Goal: Information Seeking & Learning: Learn about a topic

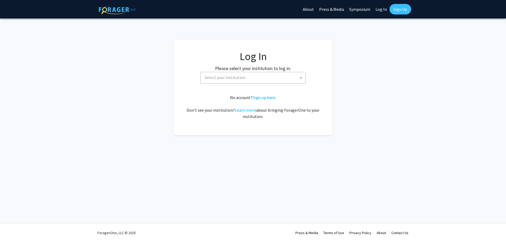
click at [237, 78] on span "Select your institution" at bounding box center [225, 77] width 41 height 5
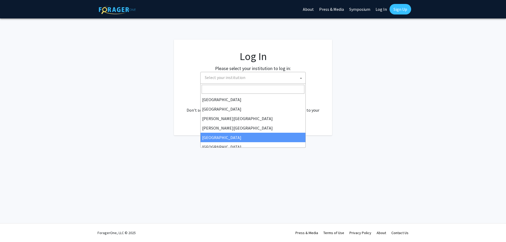
select select "6"
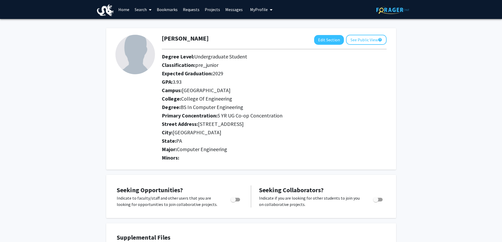
drag, startPoint x: 177, startPoint y: 83, endPoint x: 191, endPoint y: 78, distance: 15.4
click at [191, 78] on div "Degree Level: Undergraduate Student Classification: pre_junior Expected Graduat…" at bounding box center [274, 99] width 233 height 93
click at [184, 82] on h2 "GPA: 3.93" at bounding box center [274, 82] width 225 height 6
drag, startPoint x: 182, startPoint y: 81, endPoint x: 165, endPoint y: 81, distance: 16.9
click at [165, 81] on h2 "GPA: 3.93" at bounding box center [274, 82] width 225 height 6
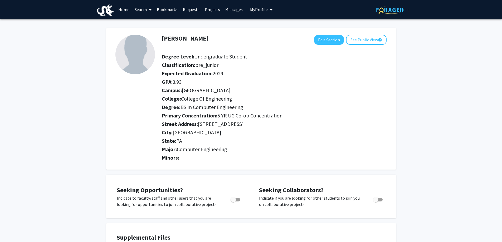
click at [252, 95] on div "Campus: [GEOGRAPHIC_DATA]" at bounding box center [274, 91] width 233 height 8
drag, startPoint x: 223, startPoint y: 71, endPoint x: 213, endPoint y: 72, distance: 10.0
click at [213, 72] on h2 "Expected Graduation: 2029" at bounding box center [274, 73] width 225 height 6
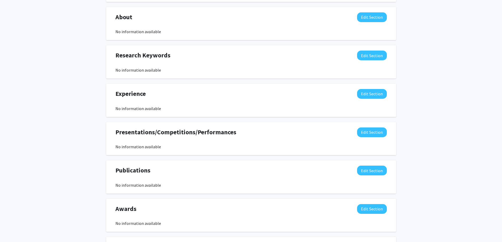
scroll to position [314, 0]
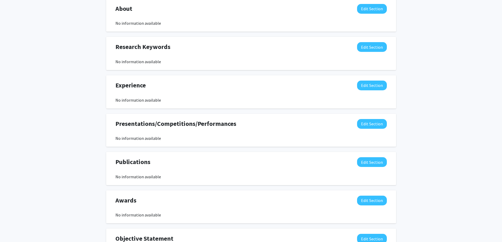
click at [170, 122] on span "Presentations/Competitions/Performances" at bounding box center [175, 123] width 121 height 9
click at [232, 124] on span "Presentations/Competitions/Performances" at bounding box center [175, 123] width 121 height 9
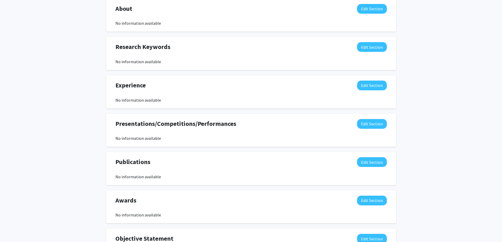
click at [144, 120] on span "Presentations/Competitions/Performances" at bounding box center [175, 123] width 121 height 9
click at [172, 121] on span "Presentations/Competitions/Performances" at bounding box center [175, 123] width 121 height 9
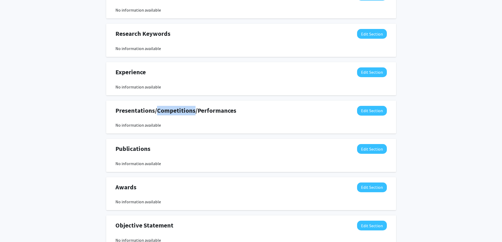
scroll to position [340, 0]
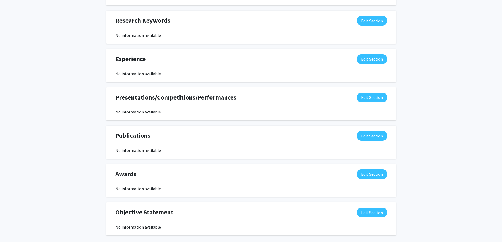
click at [208, 104] on div "Presentations/Competitions/Performances Edit Section" at bounding box center [250, 99] width 279 height 12
click at [208, 100] on span "Presentations/Competitions/Performances" at bounding box center [175, 97] width 121 height 9
click at [155, 98] on span "Presentations/Competitions/Performances" at bounding box center [175, 97] width 121 height 9
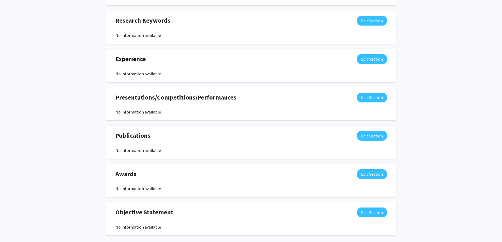
click at [168, 96] on span "Presentations/Competitions/Performances" at bounding box center [175, 97] width 121 height 9
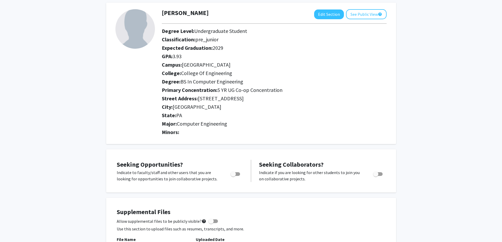
scroll to position [0, 0]
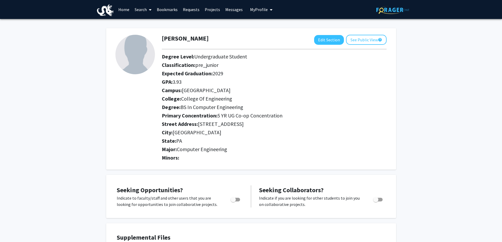
click at [393, 4] on link at bounding box center [392, 9] width 33 height 18
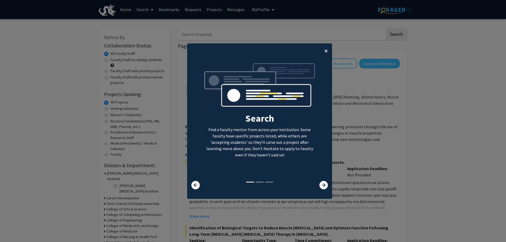
click at [324, 49] on span "×" at bounding box center [325, 51] width 3 height 8
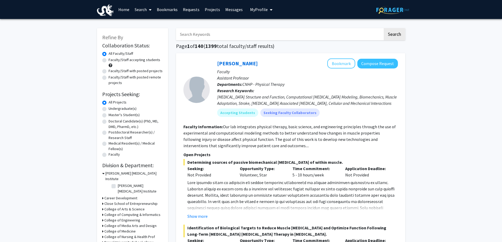
click at [242, 38] on input "Search Keywords" at bounding box center [279, 34] width 207 height 12
type input "vip"
click at [384, 28] on button "Search" at bounding box center [395, 34] width 22 height 12
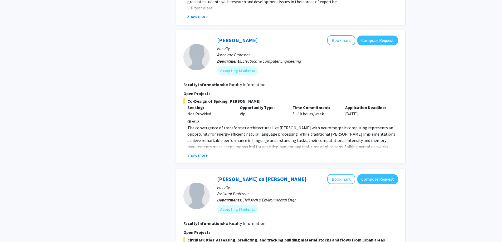
scroll to position [922, 0]
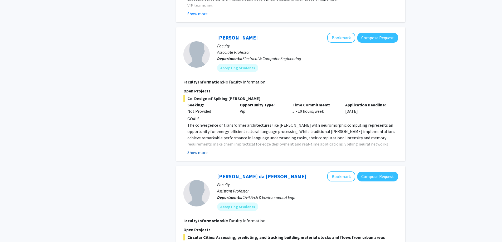
click at [195, 149] on button "Show more" at bounding box center [197, 152] width 20 height 6
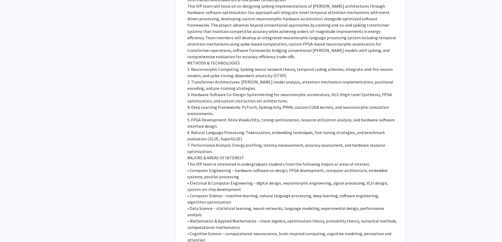
scroll to position [1133, 0]
